Goal: Complete application form

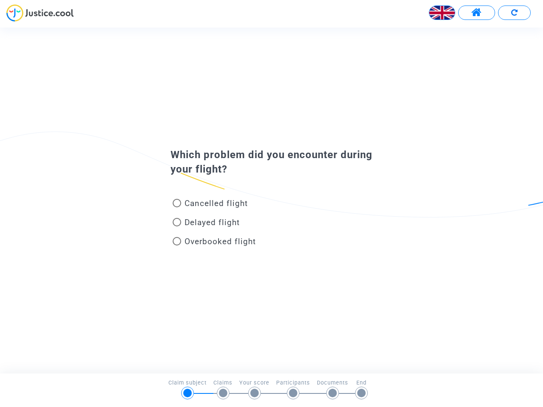
click at [442, 13] on img at bounding box center [441, 12] width 25 height 25
click at [476, 13] on span at bounding box center [476, 12] width 11 height 11
click at [514, 13] on div at bounding box center [271, 15] width 543 height 23
click at [272, 200] on div "Cancelled flight" at bounding box center [257, 205] width 187 height 19
click at [210, 205] on span "Cancelled flight" at bounding box center [216, 204] width 63 height 10
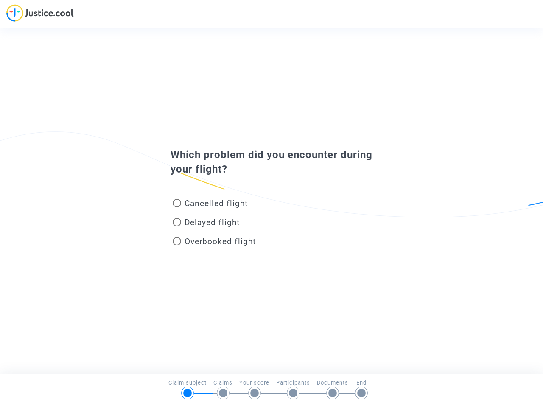
click at [177, 207] on input "Cancelled flight" at bounding box center [177, 207] width 0 height 0
radio input "true"
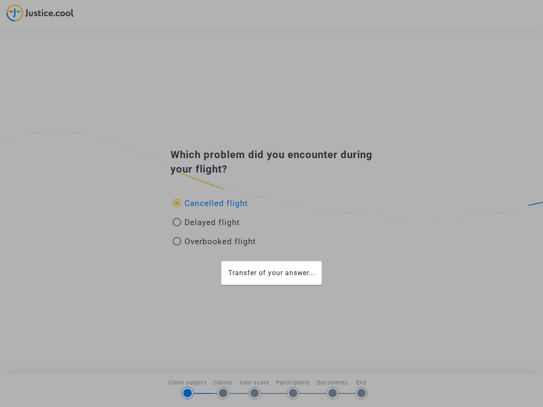
click at [210, 203] on div "Transfer of your answer..." at bounding box center [271, 203] width 543 height 407
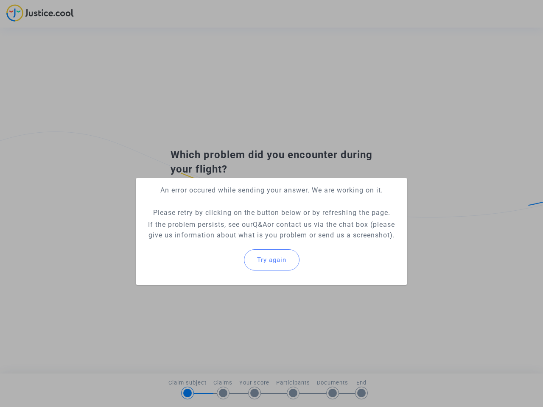
click at [206, 224] on p "If the problem persists, see our Q&A or contact us via the chat box (please giv…" at bounding box center [272, 229] width 258 height 21
click at [206, 222] on p "If the problem persists, see our Q&A or contact us via the chat box (please giv…" at bounding box center [272, 229] width 258 height 21
click at [214, 243] on div "Try again" at bounding box center [272, 260] width 258 height 36
click at [214, 241] on mat-card "An error occured while sending your answer. We are working on it. Please retry …" at bounding box center [272, 231] width 272 height 107
